Goal: Transaction & Acquisition: Purchase product/service

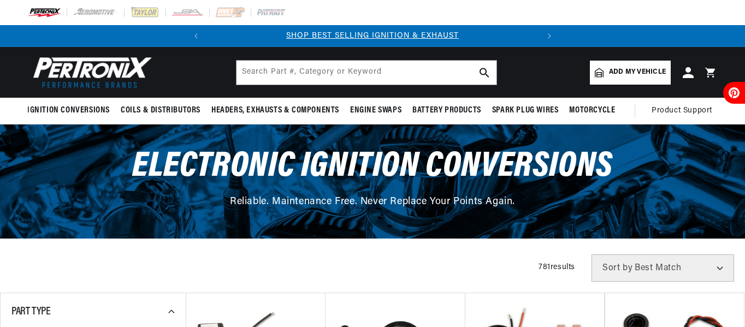
scroll to position [40, 0]
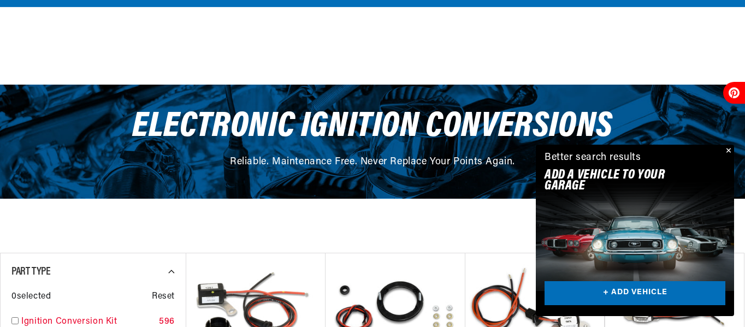
click at [15, 317] on input "checkbox" at bounding box center [14, 320] width 7 height 7
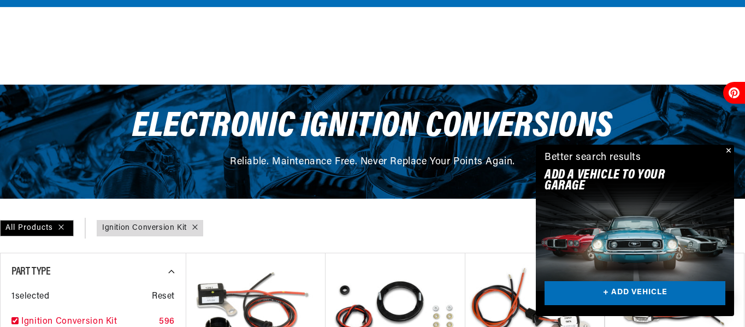
checkbox input "true"
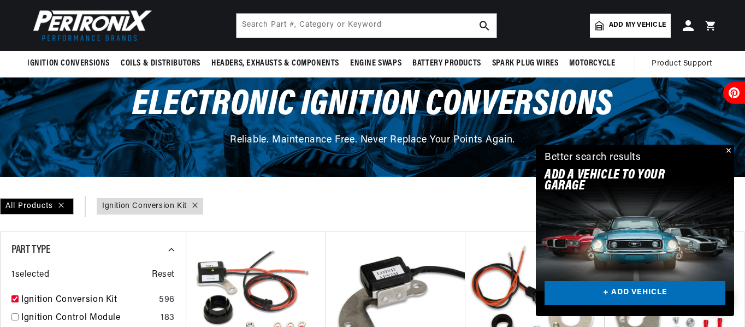
scroll to position [62, 0]
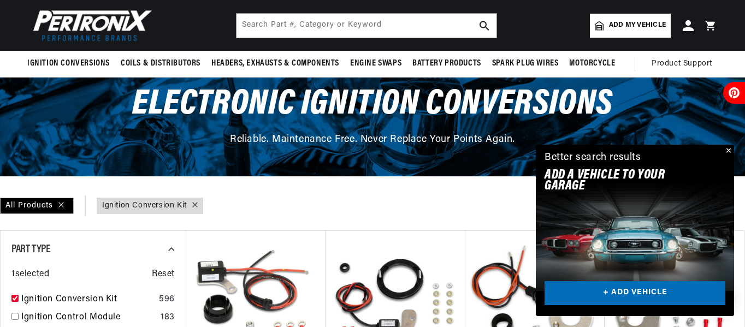
click at [729, 151] on button "Close" at bounding box center [727, 151] width 13 height 13
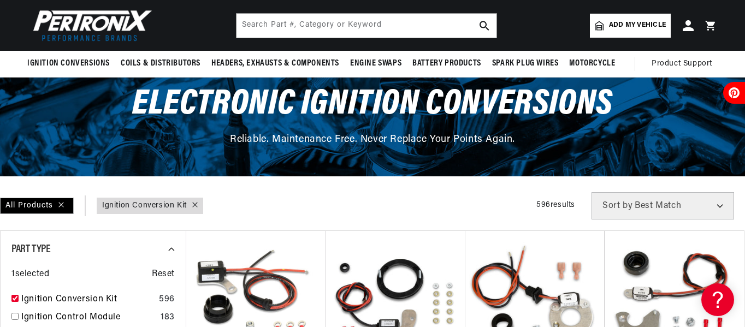
scroll to position [0, 0]
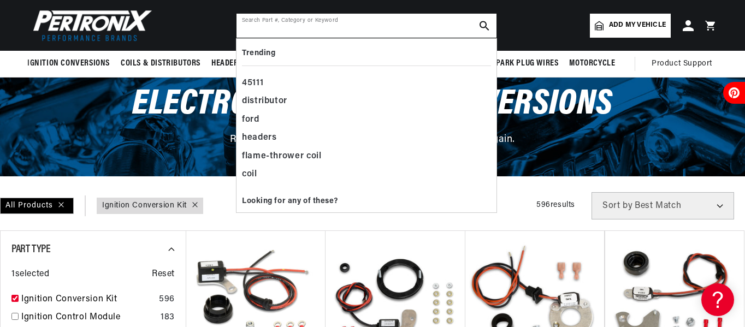
click at [375, 26] on input "text" at bounding box center [367, 26] width 260 height 24
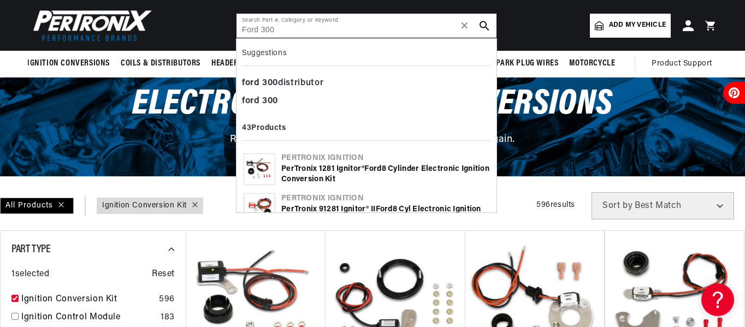
type input "Ford 300"
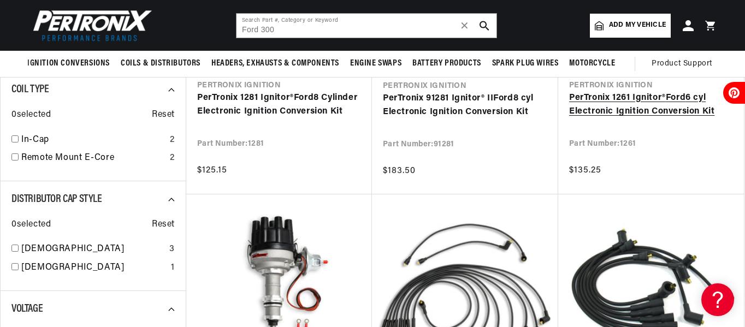
scroll to position [227, 0]
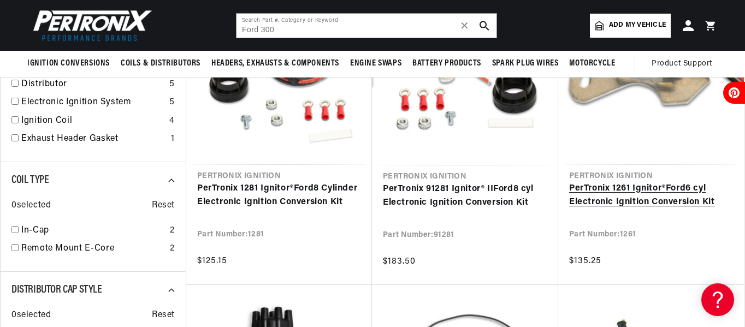
click at [633, 196] on link "PerTronix 1261 Ignitor® Ford 6 cyl Electronic Ignition Conversion Kit" at bounding box center [651, 196] width 164 height 28
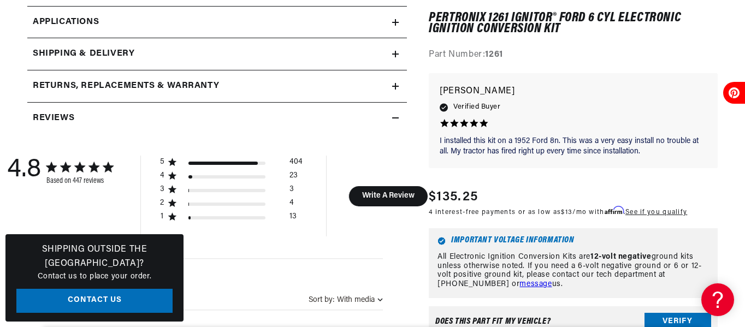
scroll to position [602, 0]
click at [672, 322] on button "Verify" at bounding box center [678, 321] width 67 height 17
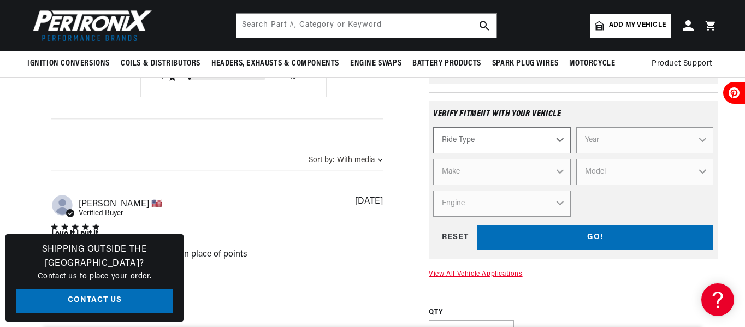
scroll to position [741, 0]
click at [558, 142] on select "Ride Type Automotive Agricultural Industrial Marine Motorcycle" at bounding box center [501, 141] width 137 height 26
select select "Automotive"
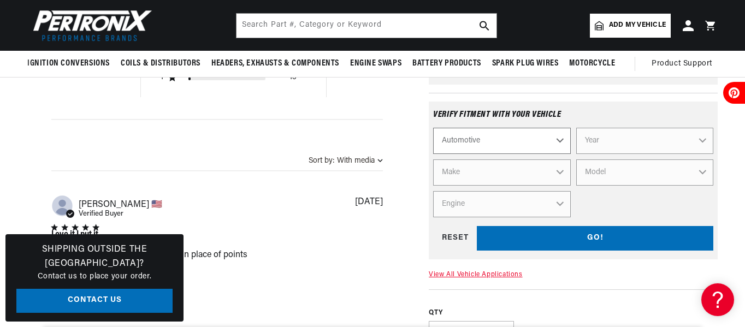
click at [433, 131] on select "Ride Type Automotive Agricultural Industrial Marine Motorcycle" at bounding box center [501, 141] width 137 height 26
select select "Automotive"
click at [612, 140] on select "Year 2026 2025 2024 2023 2022 2021 2020 2019 2018 2017 2016 2015 2014 2013 2012…" at bounding box center [644, 141] width 137 height 26
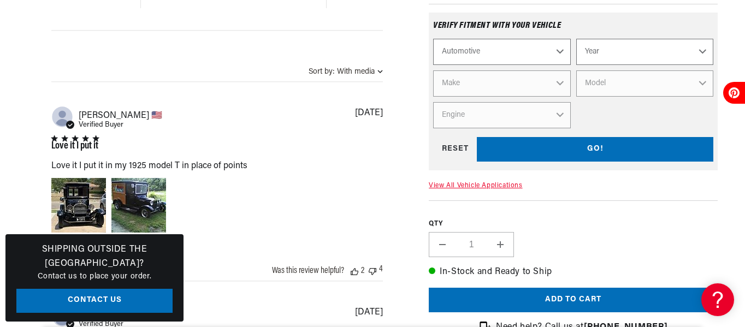
scroll to position [831, 0]
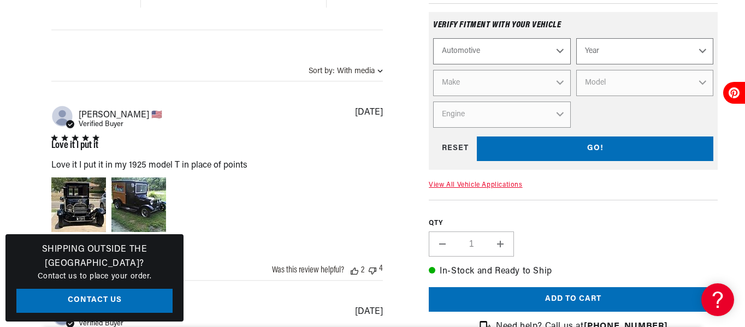
select select "1999"
click at [702, 54] on select "2026 2025 2024 2023 2022 2021 2020 2019 2018 2017 2016 2015 2014 2013 2012 2011…" at bounding box center [644, 51] width 137 height 26
click at [576, 41] on select "2026 2025 2024 2023 2022 2021 2020 2019 2018 2017 2016 2015 2014 2013 2012 2011…" at bounding box center [644, 51] width 137 height 26
select select "1972"
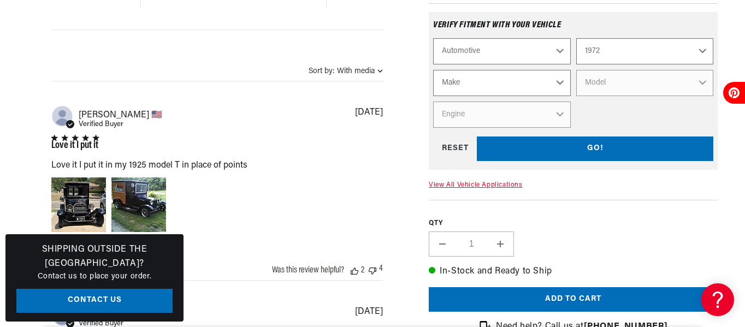
click at [562, 91] on select "Make Alfa Romeo American Motors Aston Martin Audi Austin BMW Buick Cadillac Che…" at bounding box center [501, 83] width 137 height 26
select select "Ford"
click at [433, 73] on select "Make Alfa Romeo American Motors Aston Martin Audi Austin BMW Buick Cadillac Che…" at bounding box center [501, 83] width 137 height 26
select select "Ford"
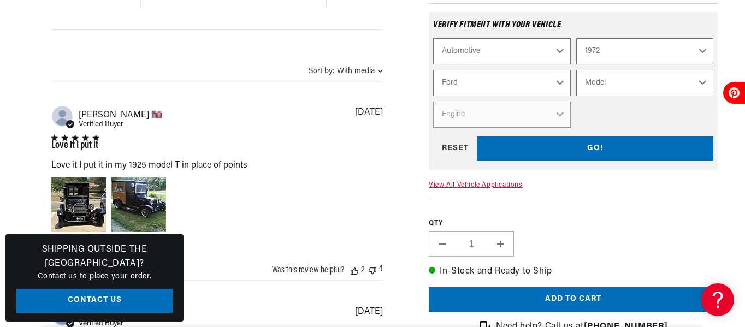
click at [635, 91] on select "Model Bronco Country Sedan Country Squire Courier Custom Custom 500 E-100 Econo…" at bounding box center [644, 83] width 137 height 26
select select "F-100"
click at [576, 73] on select "Model Bronco Country Sedan Country Squire Courier Custom Custom 500 E-100 Econo…" at bounding box center [644, 83] width 137 height 26
select select "F-100"
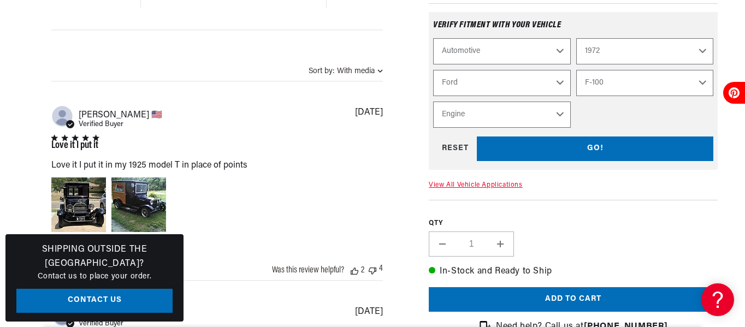
click at [567, 117] on select "Engine 289cid / 4.7L 302cid / 5.0L 360cid / 5.9L 390cid / 6.4L" at bounding box center [501, 115] width 137 height 26
click at [609, 120] on div "Automotive Agricultural Industrial Marine Motorcycle 2026 2025 2024 2023 2022 2…" at bounding box center [573, 83] width 280 height 90
click at [471, 188] on link "View All Vehicle Applications" at bounding box center [475, 185] width 93 height 7
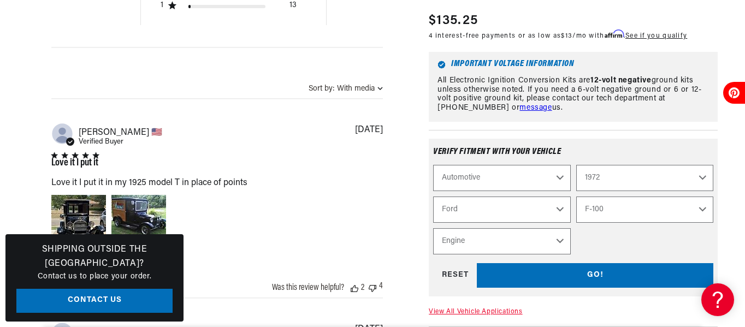
scroll to position [831, 0]
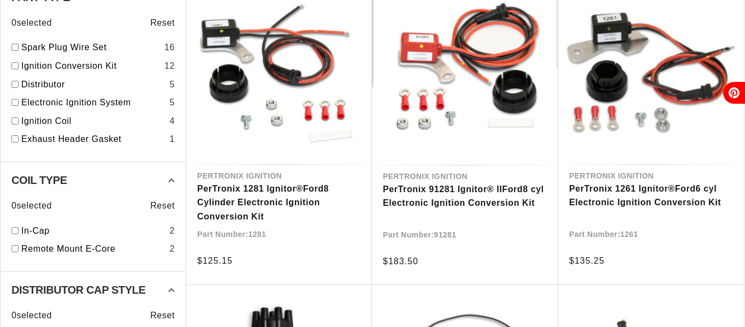
scroll to position [227, 0]
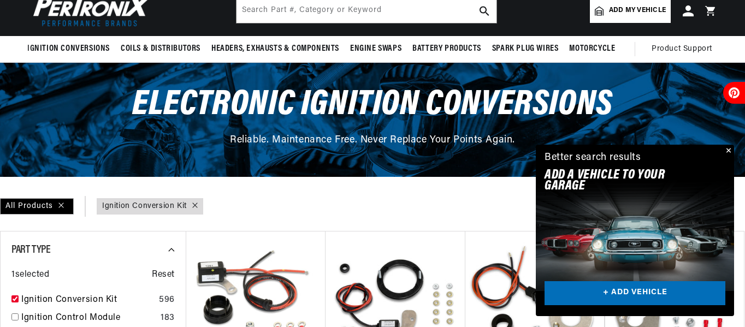
scroll to position [62, 0]
click at [631, 12] on span "Add my vehicle" at bounding box center [637, 10] width 57 height 10
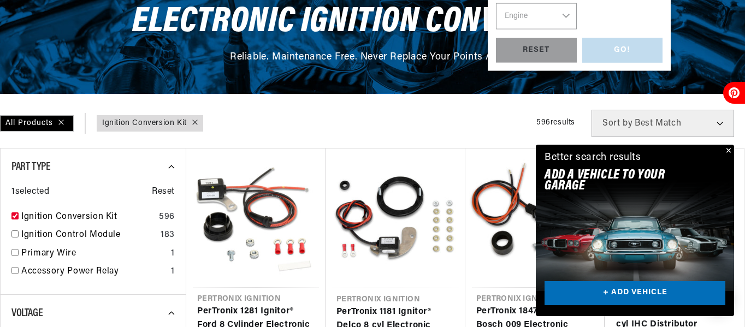
scroll to position [0, 331]
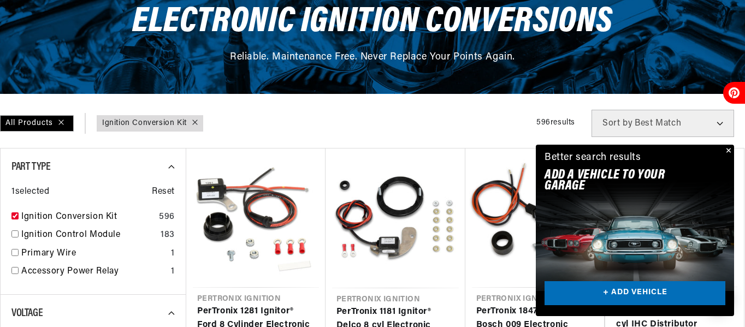
click at [731, 151] on button "Close" at bounding box center [727, 151] width 13 height 13
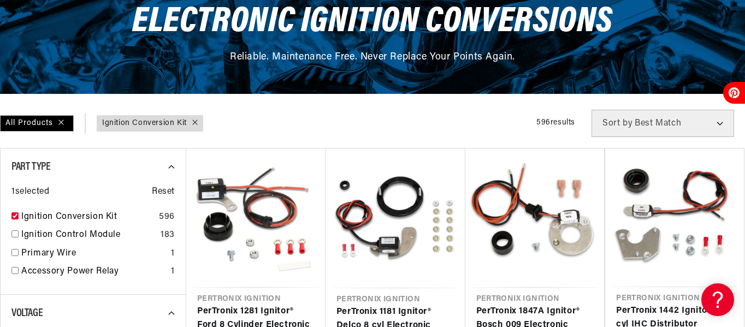
scroll to position [0, 0]
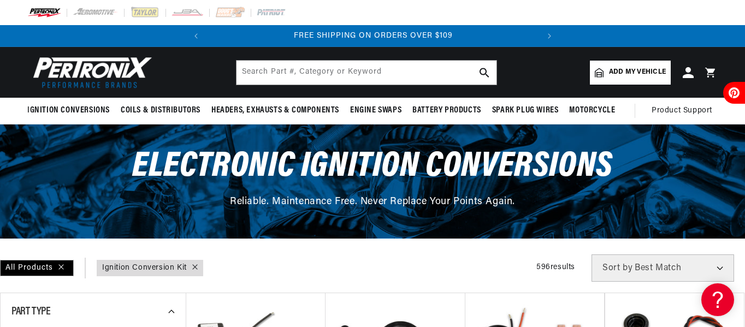
click at [621, 73] on span "Add my vehicle" at bounding box center [637, 72] width 57 height 10
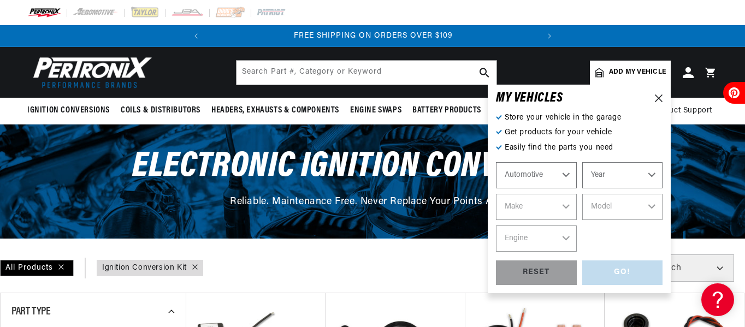
click at [618, 175] on select "Year 2026 2025 2024 2023 2022 2021 2020 2019 2018 2017 2016 2015 2014 2013 2012…" at bounding box center [622, 175] width 81 height 26
select select "1970"
click at [582, 162] on select "Year 2026 2025 2024 2023 2022 2021 2020 2019 2018 2017 2016 2015 2014 2013 2012…" at bounding box center [622, 175] width 81 height 26
select select "1970"
click at [555, 205] on select "Make Alfa Romeo American Motors Aston Martin Audi Austin Austin Healey Avanti B…" at bounding box center [536, 207] width 81 height 26
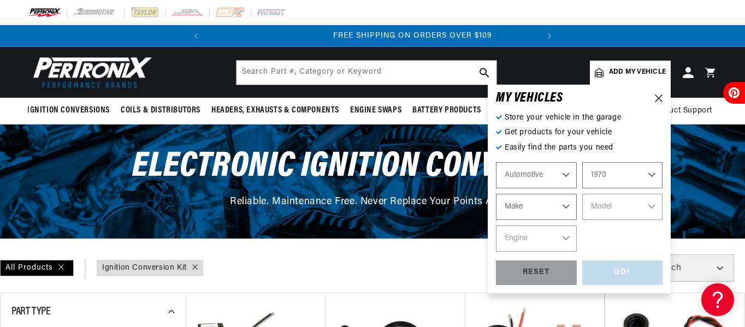
scroll to position [0, 331]
select select "Ford"
click at [496, 194] on select "Make Alfa Romeo American Motors Aston Martin Audi Austin Austin Healey Avanti B…" at bounding box center [536, 207] width 81 height 26
select select "Ford"
click at [595, 211] on select "Model Bronco Country Sedan Country Squire Custom Custom 500 E-100 Econoline E-2…" at bounding box center [622, 207] width 81 height 26
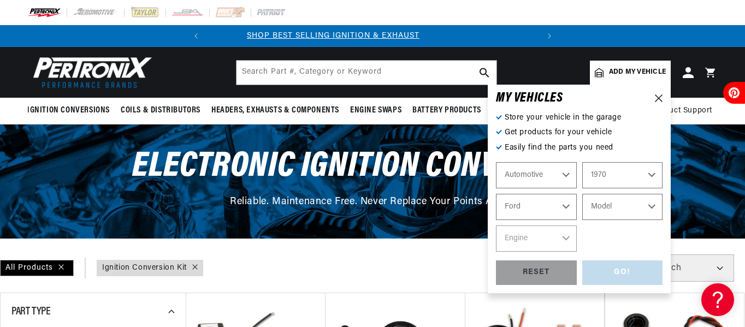
scroll to position [0, 0]
select select "F-100"
click at [582, 194] on select "Model Bronco Country Sedan Country Squire Custom Custom 500 E-100 Econoline E-2…" at bounding box center [622, 207] width 81 height 26
select select "F-100"
click at [567, 236] on select "Engine 289cid / 4.7L 302cid / 5.0L 360cid / 5.9L 390cid / 6.4L" at bounding box center [536, 239] width 81 height 26
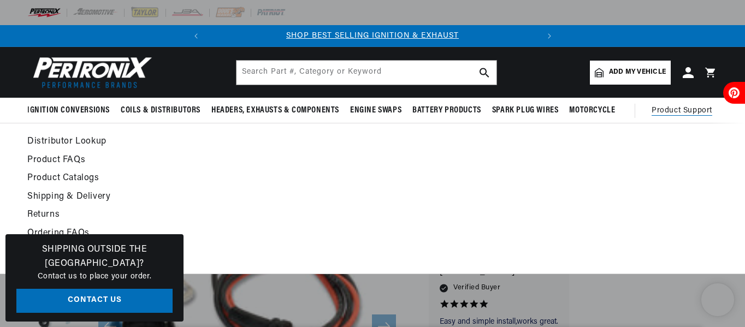
scroll to position [0, 331]
click at [675, 113] on span "Product Support" at bounding box center [682, 111] width 61 height 12
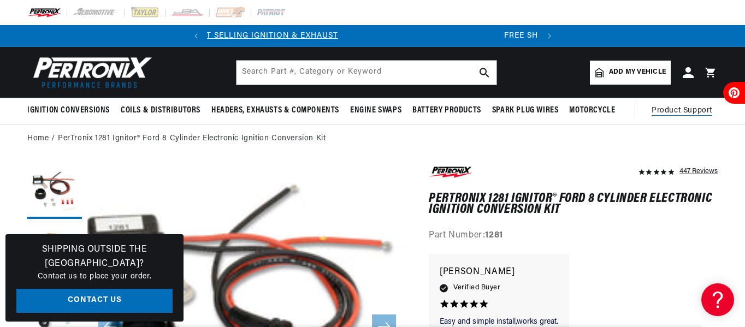
scroll to position [0, 0]
click at [681, 112] on span "Product Support" at bounding box center [682, 111] width 61 height 12
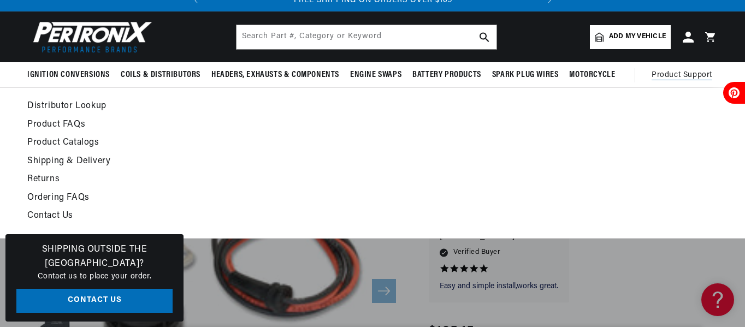
scroll to position [36, 0]
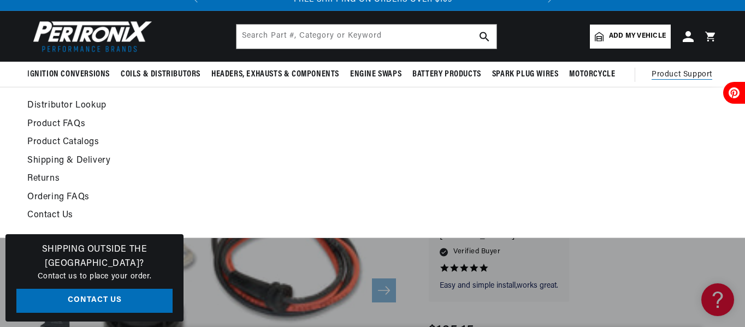
click at [50, 216] on link "Contact Us" at bounding box center [278, 215] width 503 height 15
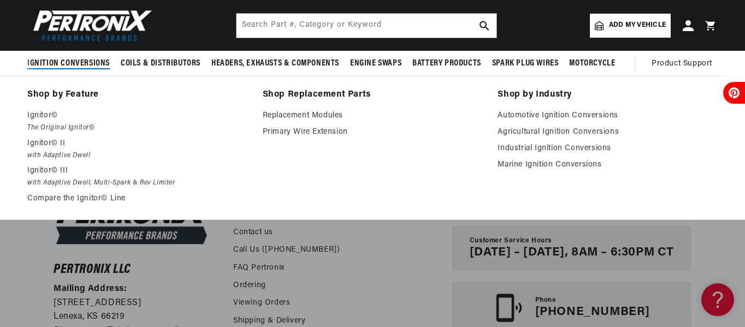
scroll to position [0, 331]
click at [537, 113] on link "Automotive Ignition Conversions" at bounding box center [608, 115] width 220 height 13
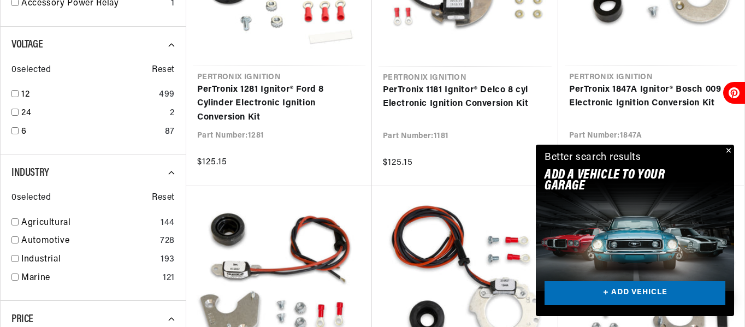
click at [727, 151] on button "Close" at bounding box center [727, 151] width 13 height 13
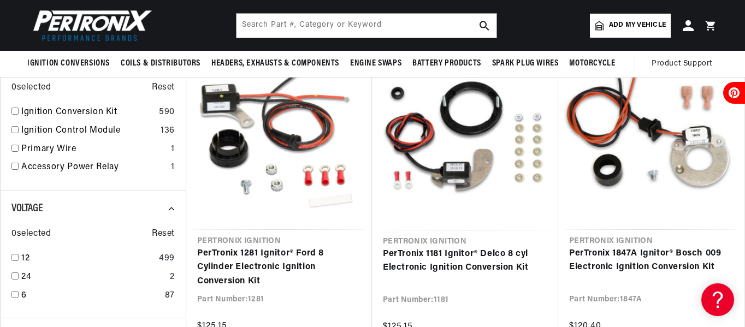
scroll to position [0, 331]
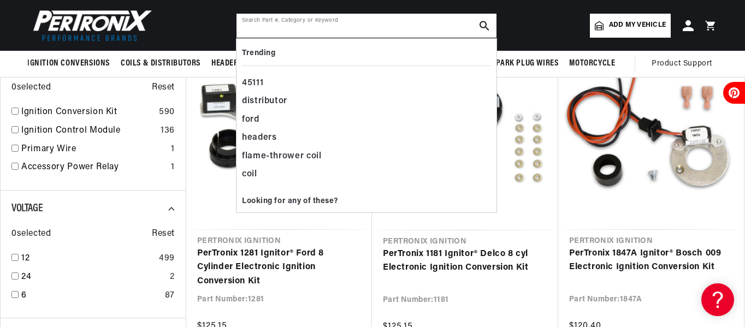
click at [397, 20] on input "text" at bounding box center [367, 26] width 260 height 24
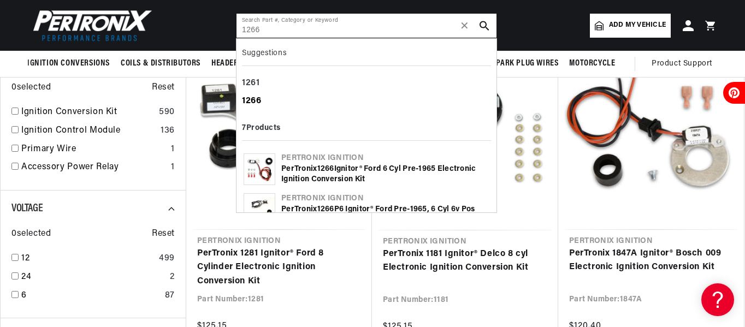
type input "1266"
click at [251, 103] on b "1266" at bounding box center [252, 101] width 20 height 9
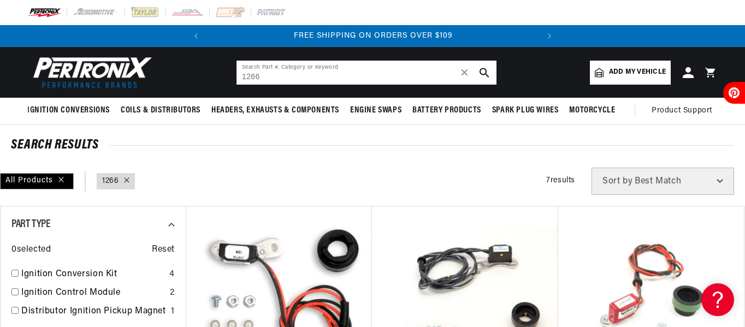
click at [297, 80] on input "1266" at bounding box center [367, 73] width 260 height 24
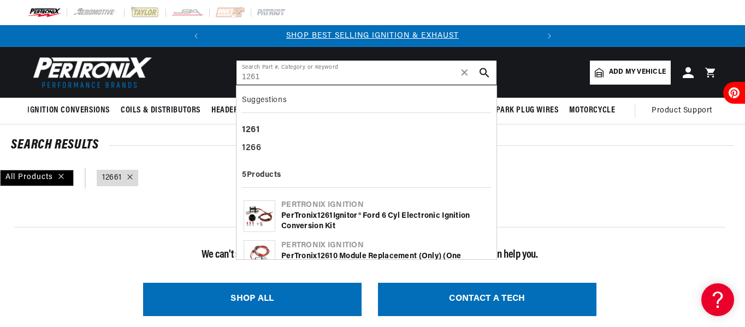
type input "1261"
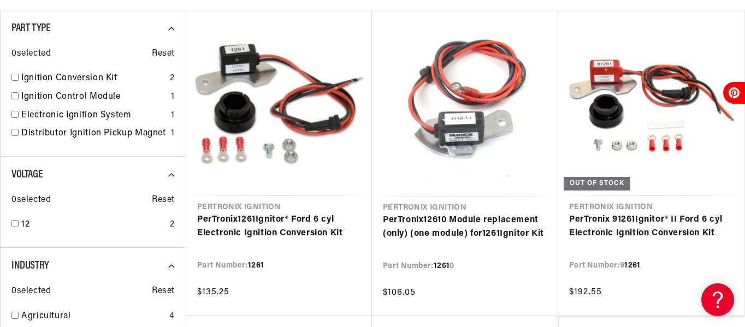
scroll to position [0, 331]
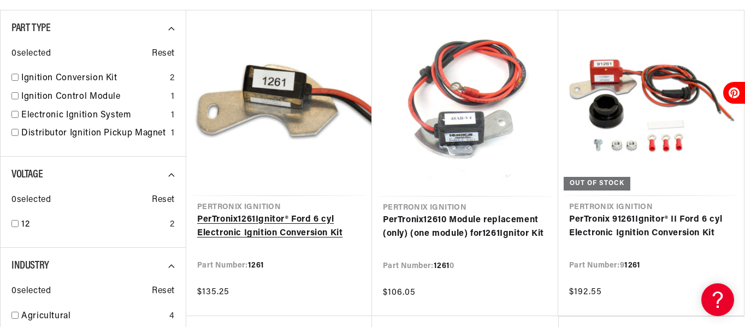
click at [286, 237] on link "PerTronix 1261 Ignitor® Ford 6 cyl Electronic Ignition Conversion Kit" at bounding box center [279, 227] width 164 height 28
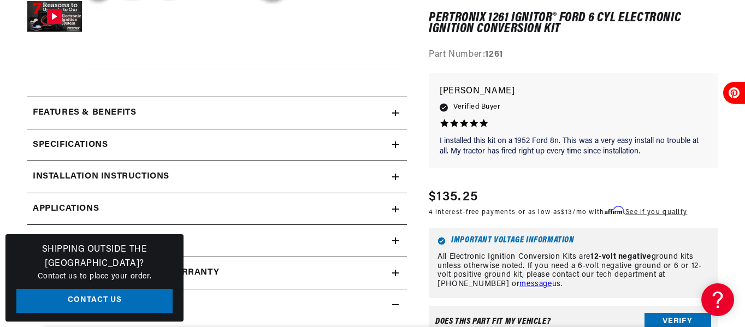
click at [398, 142] on icon at bounding box center [395, 145] width 7 height 7
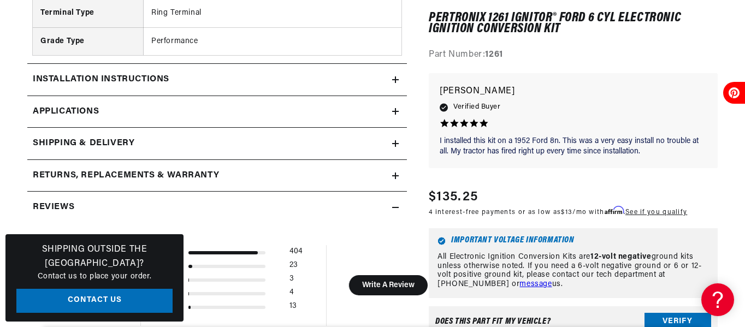
scroll to position [952, 0]
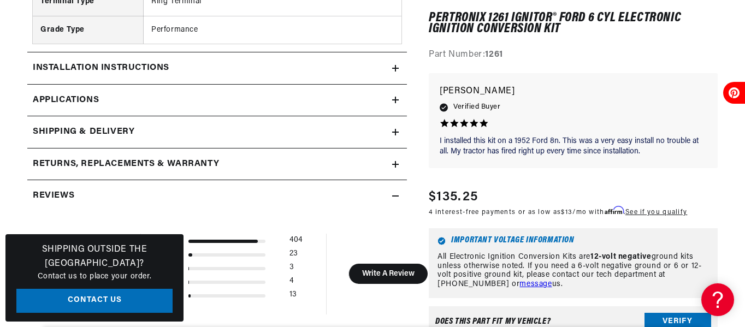
click at [395, 101] on icon at bounding box center [395, 100] width 7 height 7
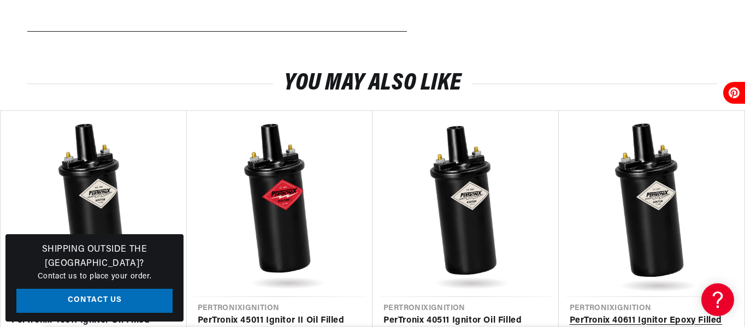
scroll to position [2473, 0]
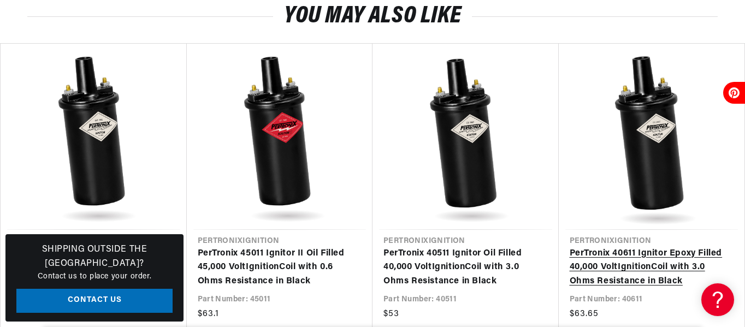
click at [723, 247] on link "PerTronix 40611 Ignitor Epoxy Filled 40,000 Volt Ignition Coil with 3.0 Ohms Re…" at bounding box center [647, 268] width 154 height 42
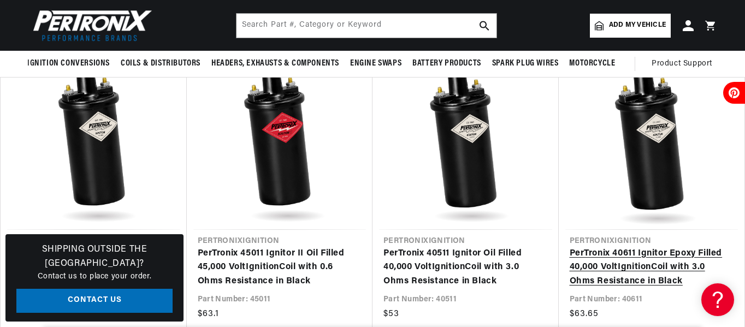
scroll to position [2354, 0]
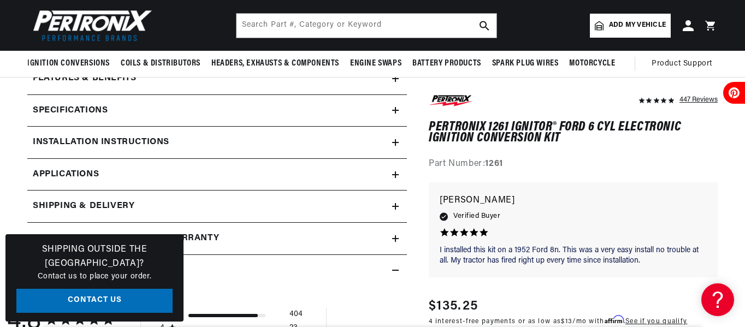
scroll to position [448, 0]
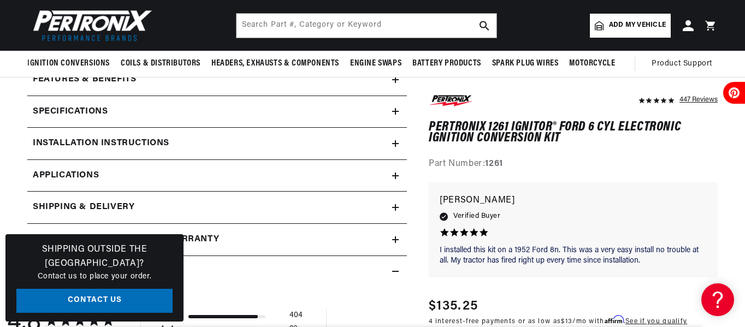
click at [392, 173] on icon at bounding box center [395, 176] width 7 height 7
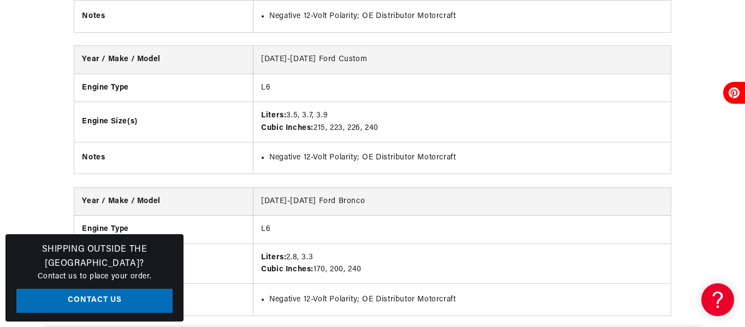
scroll to position [0, 0]
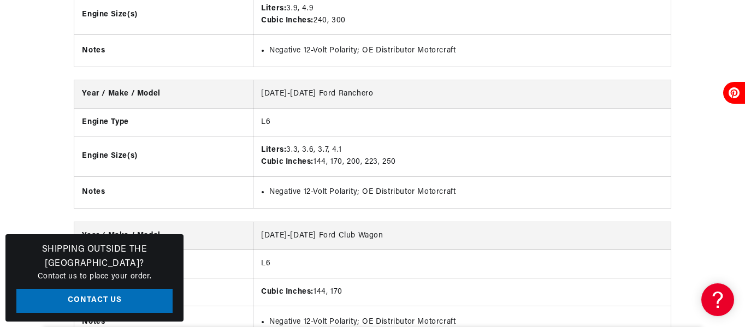
click at [363, 170] on td "Liters: 3.3, 3.6, 3.7, 4.1 Cubic Inches: 144, 170, 200, 223, 250" at bounding box center [462, 157] width 417 height 40
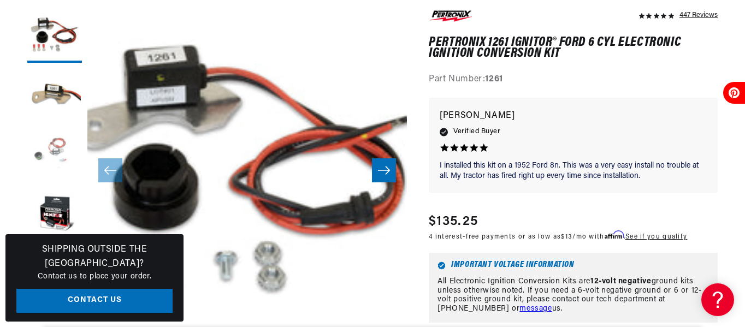
click at [55, 148] on button "Load image 3 in gallery view" at bounding box center [54, 155] width 55 height 55
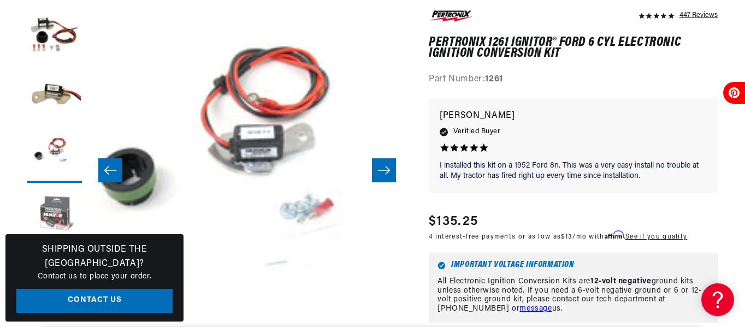
click at [60, 210] on button "Load image 4 in gallery view" at bounding box center [54, 216] width 55 height 55
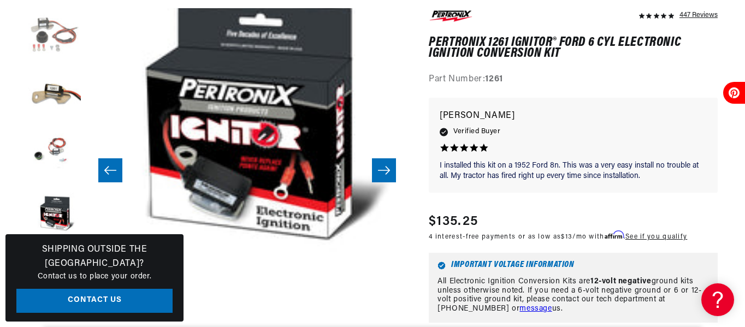
click at [64, 38] on button "Load image 1 in gallery view" at bounding box center [54, 35] width 55 height 55
